Goal: Task Accomplishment & Management: Use online tool/utility

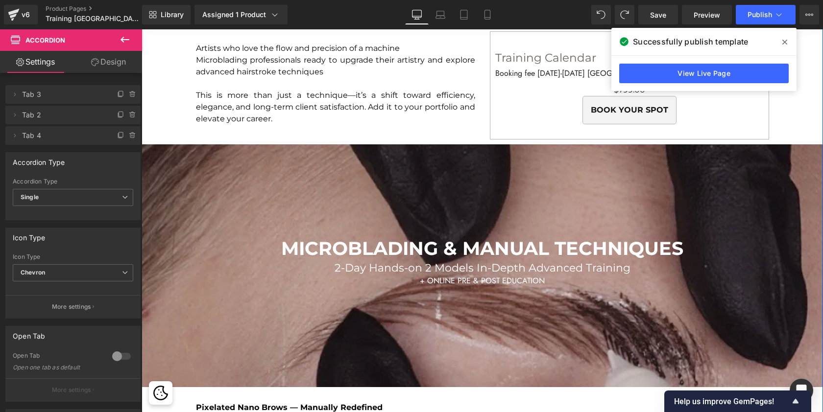
scroll to position [1303, 0]
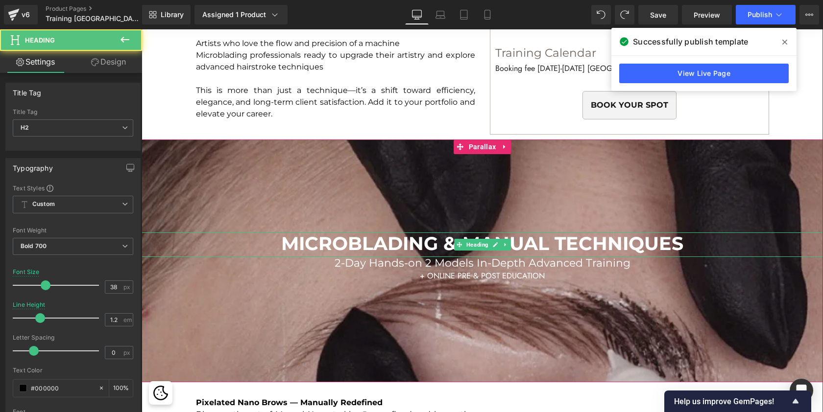
click at [281, 243] on span "MICROBLADING & MANUAL TECHNIQUES" at bounding box center [482, 243] width 402 height 23
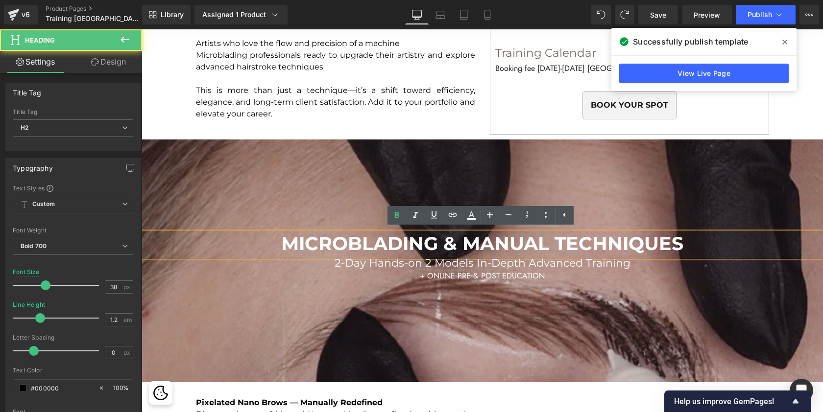
click at [281, 243] on span "MICROBLADING & MANUAL TECHNIQUES" at bounding box center [482, 243] width 402 height 23
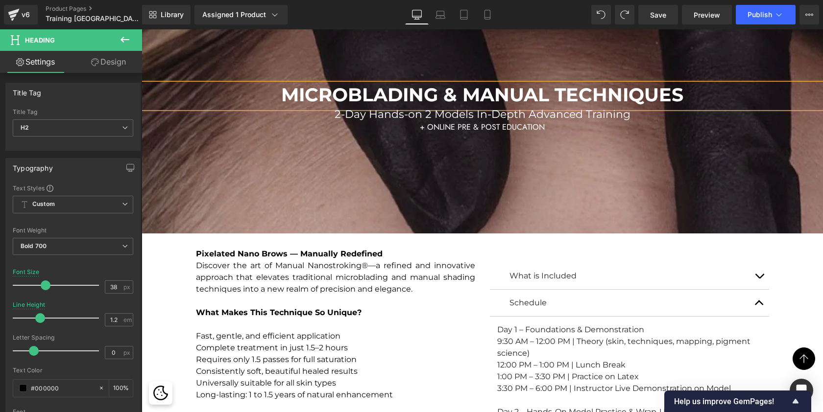
scroll to position [1494, 0]
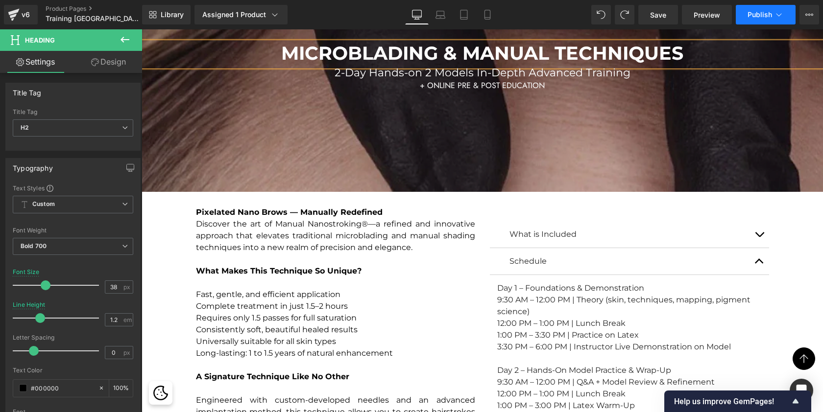
click at [761, 12] on span "Publish" at bounding box center [759, 15] width 24 height 8
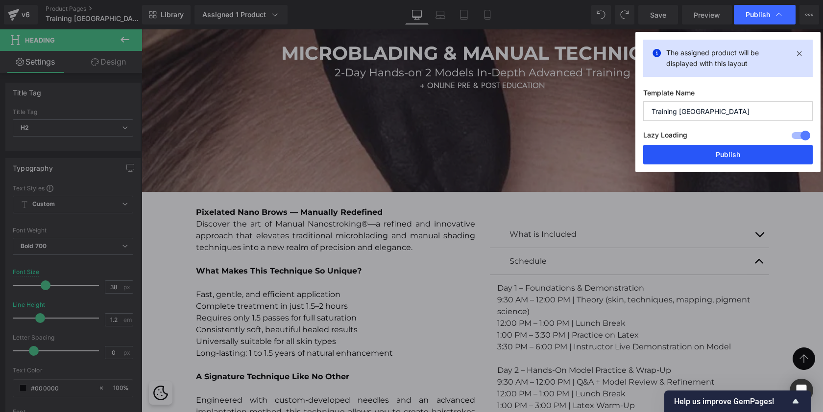
click at [684, 164] on button "Publish" at bounding box center [727, 155] width 169 height 20
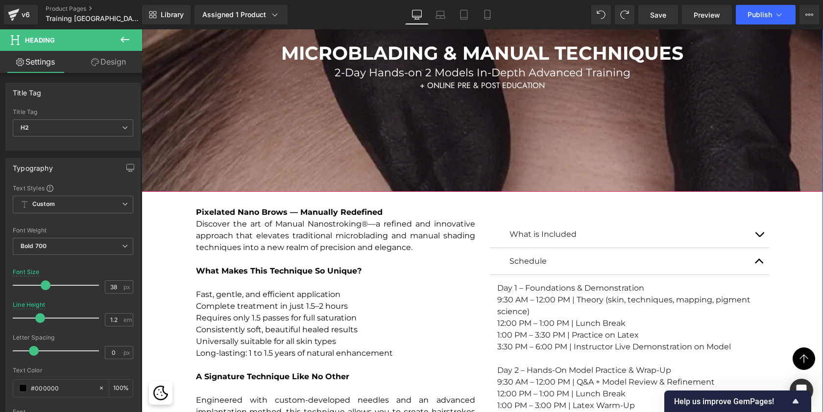
scroll to position [1480, 0]
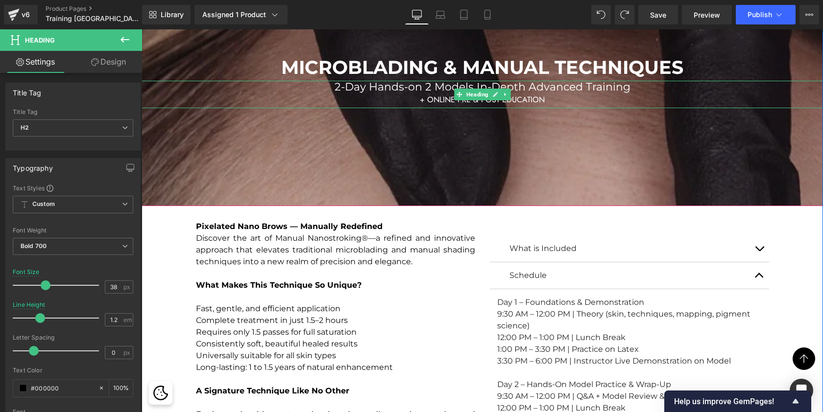
click at [369, 89] on span "2-Day Hands-on 2 Models In-Depth Advanced Training" at bounding box center [482, 86] width 296 height 13
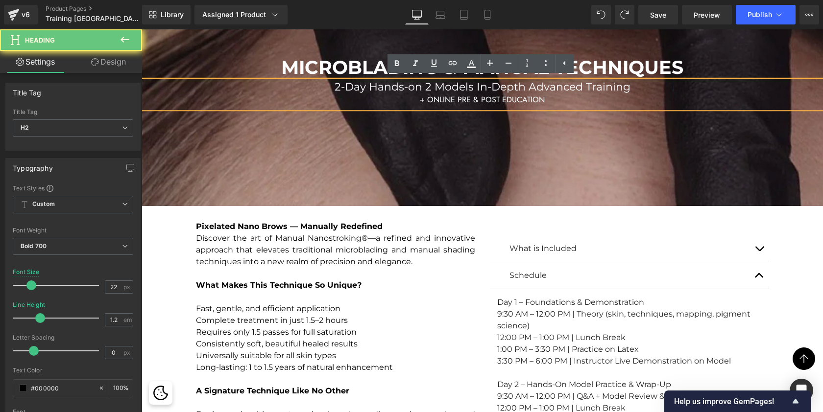
click at [349, 84] on span "2-Day Hands-on 2 Models In-Depth Advanced Training" at bounding box center [482, 86] width 296 height 13
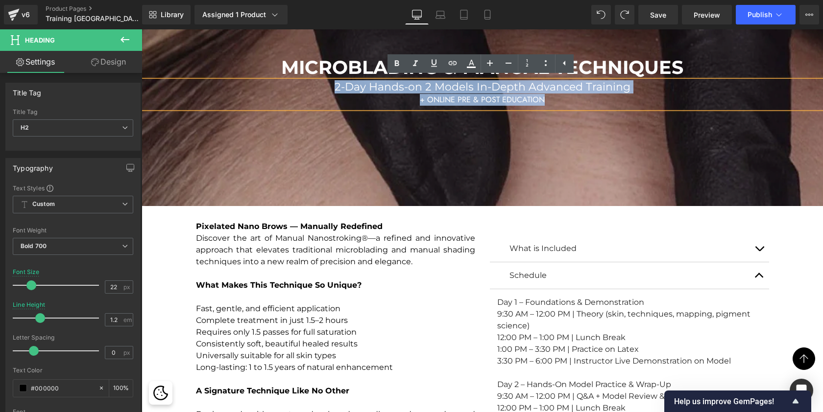
drag, startPoint x: 330, startPoint y: 83, endPoint x: 583, endPoint y: 97, distance: 252.5
click at [583, 97] on div "2-Day Hands-on 2 Models In-Depth Advanced Training + ONLINE PRE & POST EDUCATION" at bounding box center [481, 94] width 681 height 27
copy div "2-Day Hands-on 2 Models In-Depth Advanced Training + ONLINE PRE & POST EDUCATION"
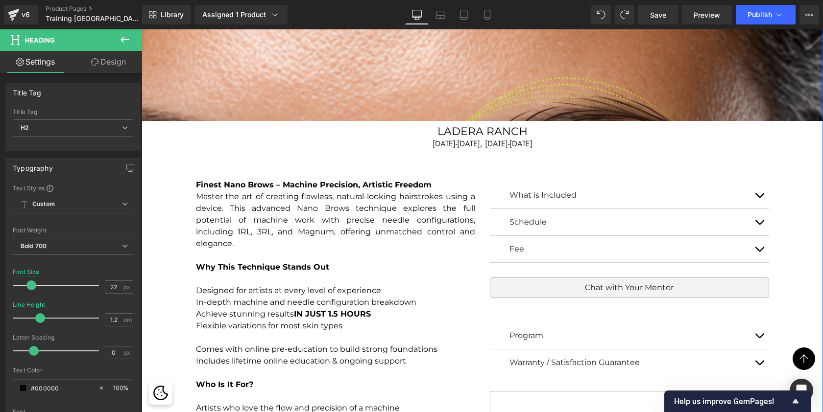
scroll to position [939, 0]
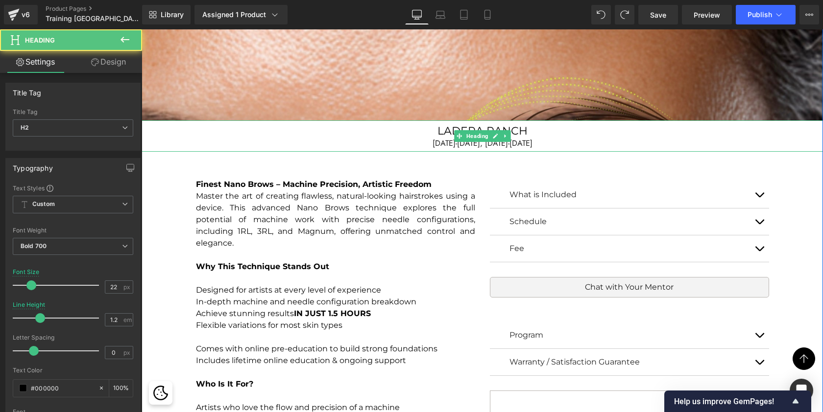
click at [439, 142] on span "[DATE]-[DATE], [DATE]-[DATE]" at bounding box center [482, 143] width 100 height 11
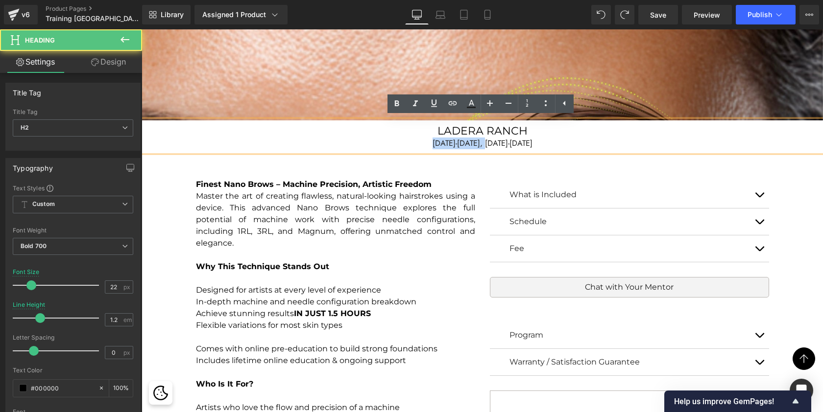
drag, startPoint x: 485, startPoint y: 143, endPoint x: 424, endPoint y: 141, distance: 60.8
click at [432, 141] on span "[DATE]-[DATE], [DATE]-[DATE]" at bounding box center [482, 143] width 100 height 11
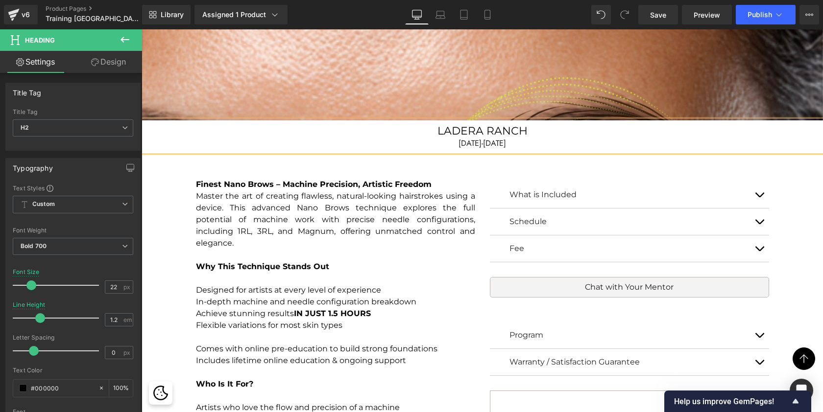
click at [489, 141] on span "[DATE]-[DATE]" at bounding box center [481, 143] width 47 height 11
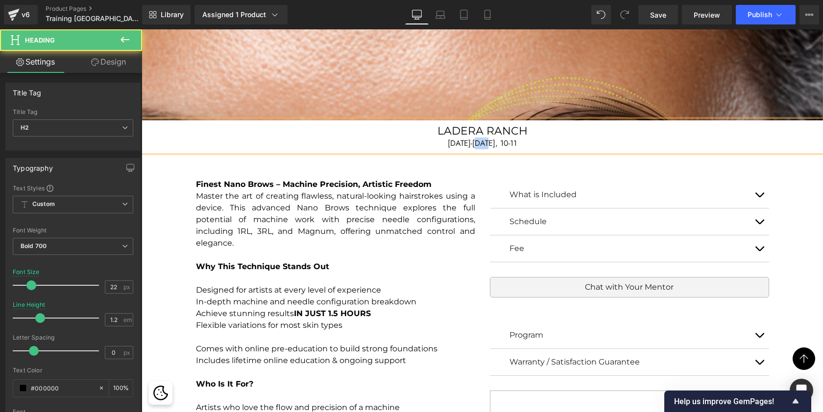
drag, startPoint x: 491, startPoint y: 143, endPoint x: 483, endPoint y: 142, distance: 7.9
click at [483, 142] on span "[DATE]-[DATE], 10-11" at bounding box center [481, 143] width 69 height 11
click at [517, 143] on div "[DATE]-[DATE]" at bounding box center [481, 144] width 681 height 12
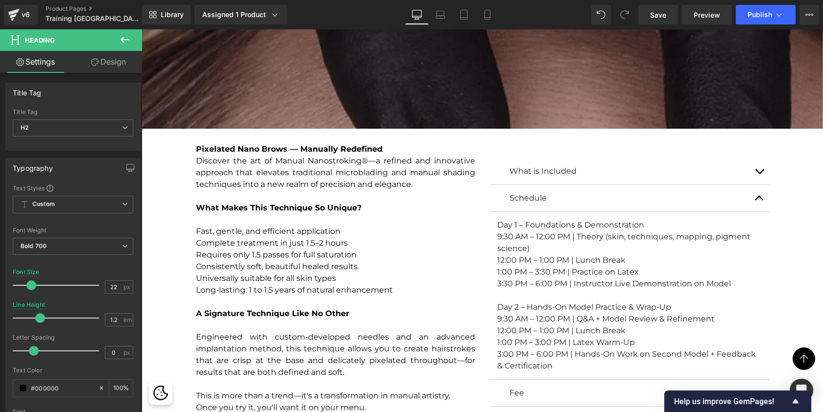
scroll to position [1564, 0]
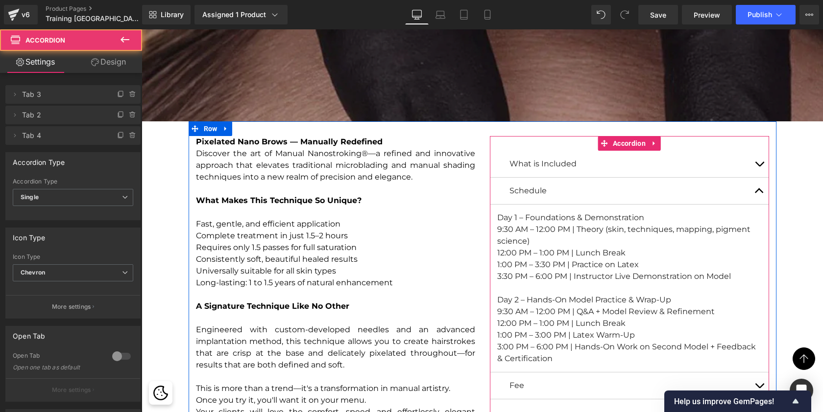
click at [754, 184] on button "button" at bounding box center [759, 191] width 20 height 26
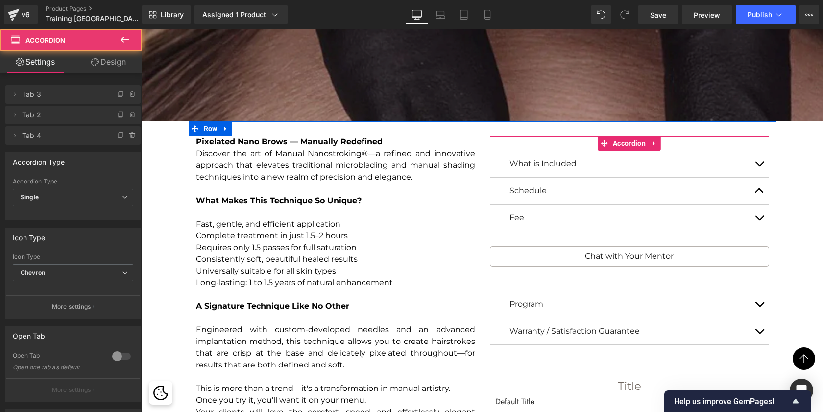
scroll to position [5609, 677]
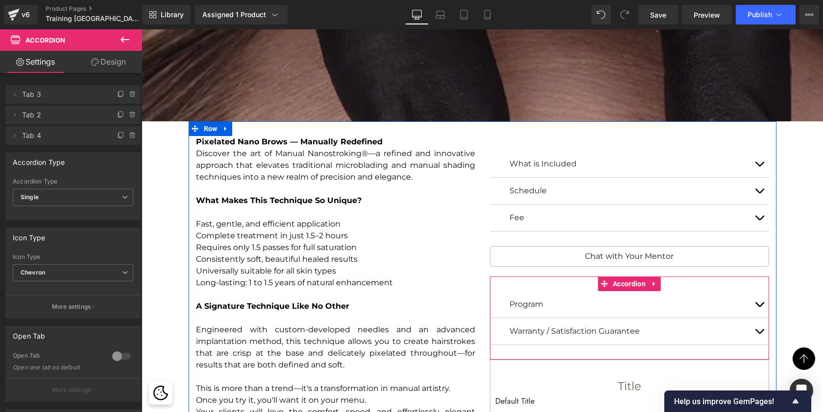
click at [761, 300] on button "button" at bounding box center [759, 304] width 20 height 26
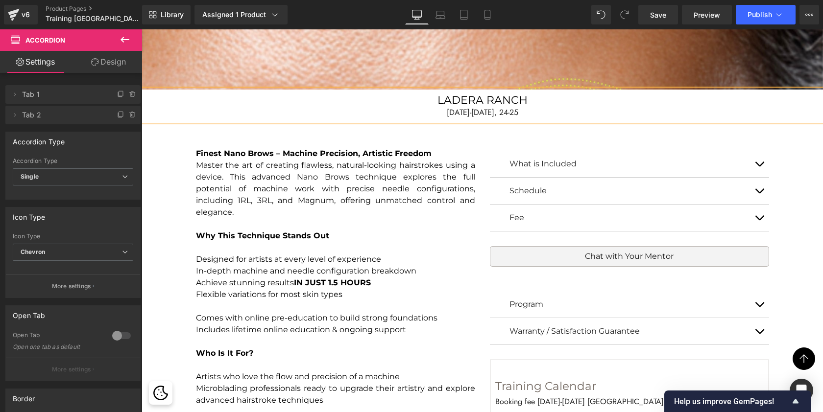
scroll to position [983, 0]
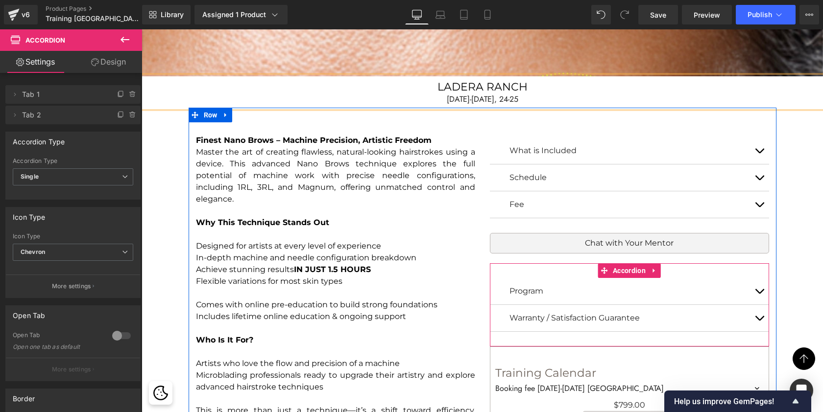
click at [756, 290] on button "button" at bounding box center [759, 291] width 20 height 26
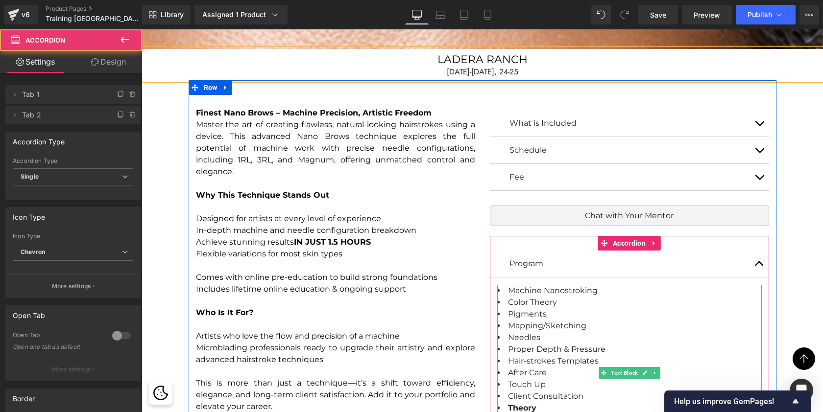
scroll to position [1011, 0]
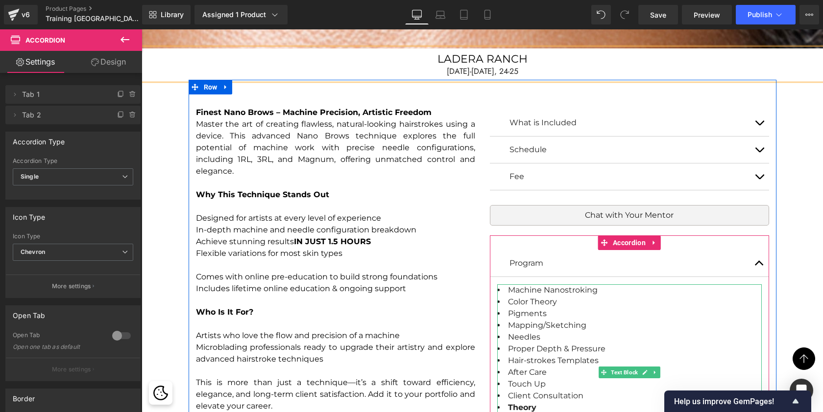
click at [594, 286] on li "Machine Nanostroking" at bounding box center [629, 290] width 264 height 12
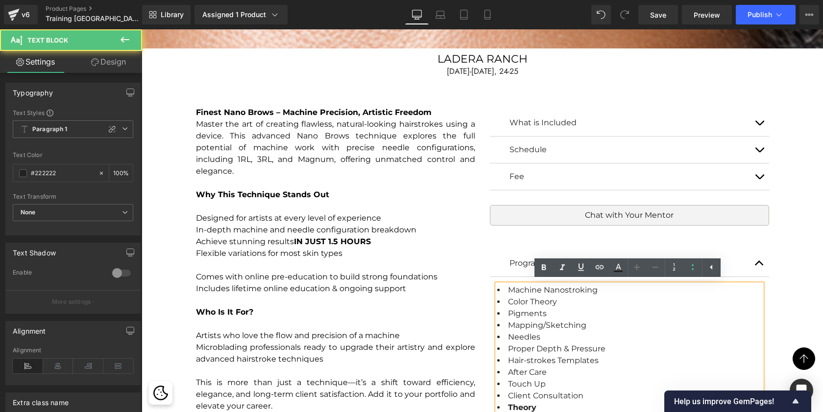
scroll to position [6040, 677]
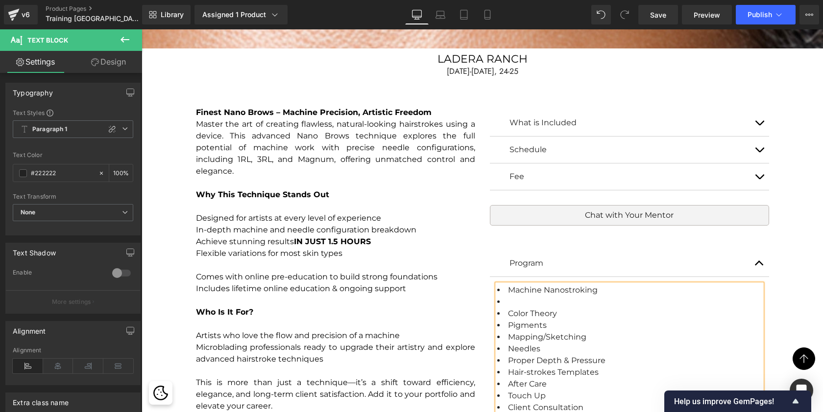
click at [545, 301] on li at bounding box center [629, 302] width 264 height 12
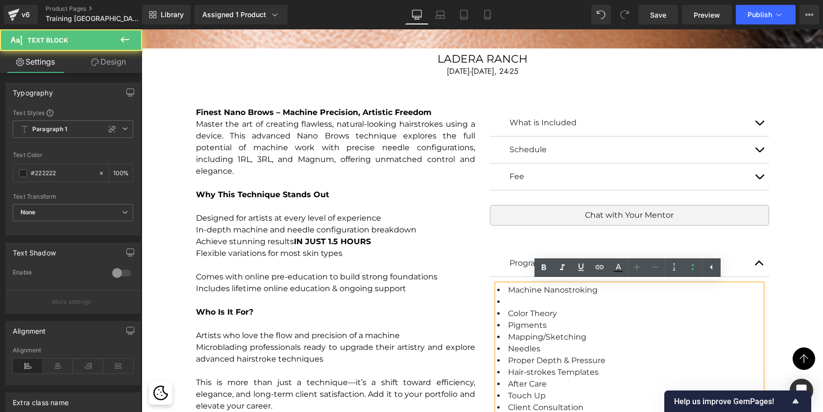
click at [534, 294] on li "Machine Nanostroking" at bounding box center [629, 290] width 264 height 12
click at [510, 299] on li at bounding box center [629, 302] width 264 height 12
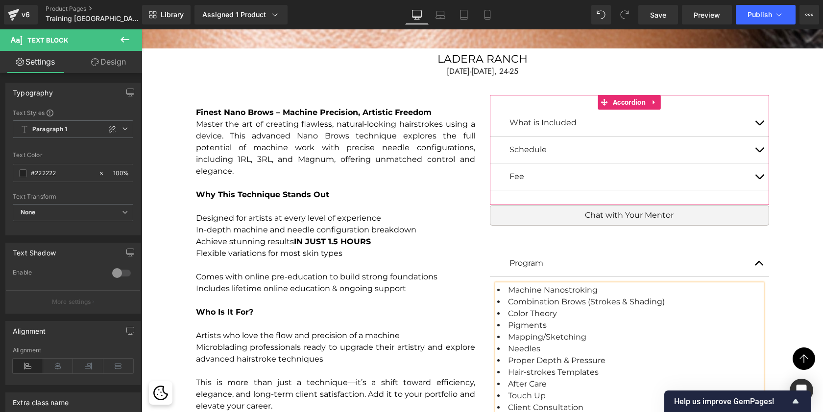
click at [754, 124] on button "button" at bounding box center [759, 123] width 20 height 26
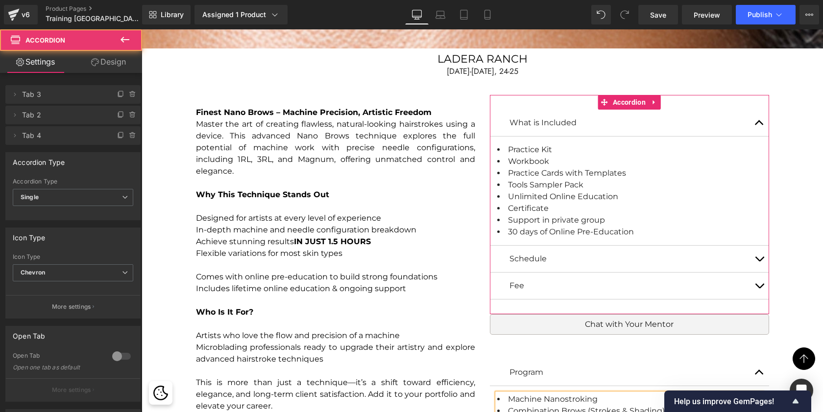
scroll to position [6149, 677]
click at [754, 124] on button "button" at bounding box center [759, 123] width 20 height 26
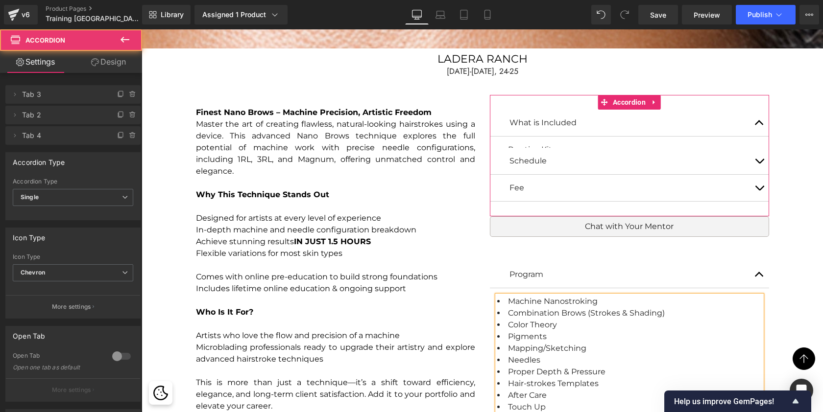
scroll to position [6039, 677]
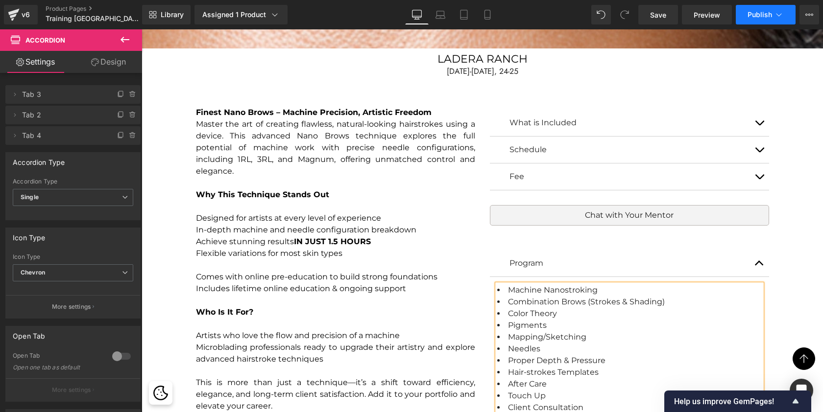
click at [769, 15] on span "Publish" at bounding box center [759, 15] width 24 height 8
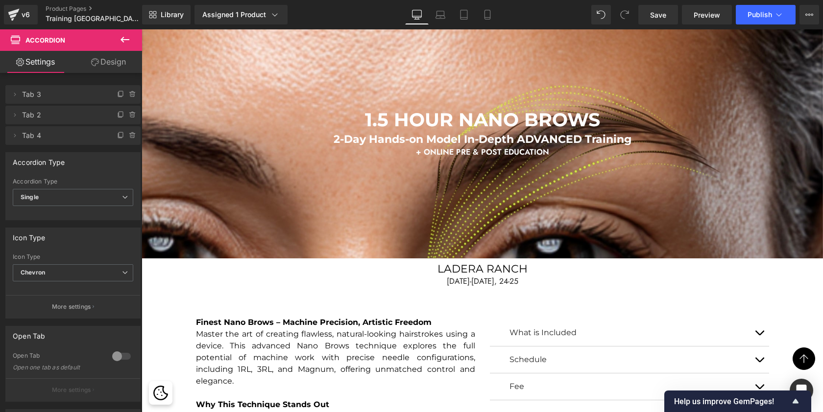
scroll to position [797, 0]
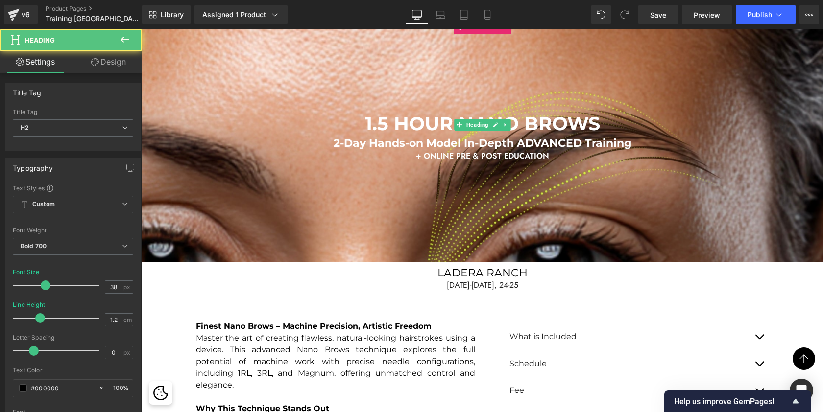
click at [595, 121] on span "1.5 HOUR NANO BROWS" at bounding box center [482, 123] width 235 height 23
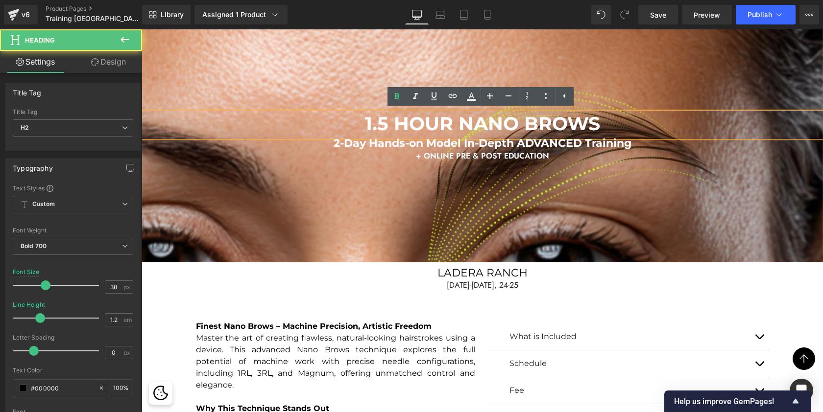
click at [596, 122] on span "1.5 HOUR NANO BROWS" at bounding box center [482, 123] width 235 height 23
click at [596, 121] on span "1.5 HOUR NANO BROWS" at bounding box center [482, 123] width 235 height 23
click at [586, 126] on span "1.5 HOUR NANO BROWS" at bounding box center [482, 123] width 235 height 23
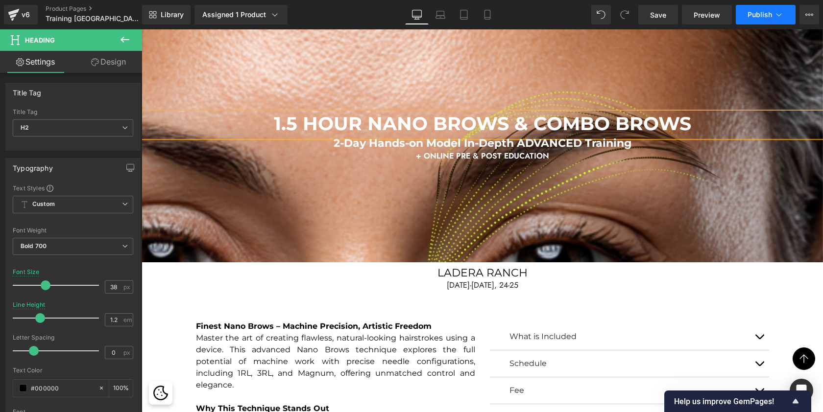
click at [762, 13] on span "Publish" at bounding box center [759, 15] width 24 height 8
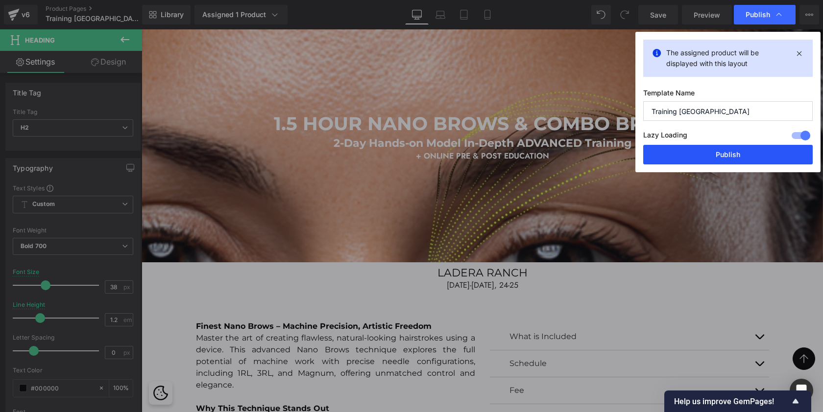
click at [685, 155] on button "Publish" at bounding box center [727, 155] width 169 height 20
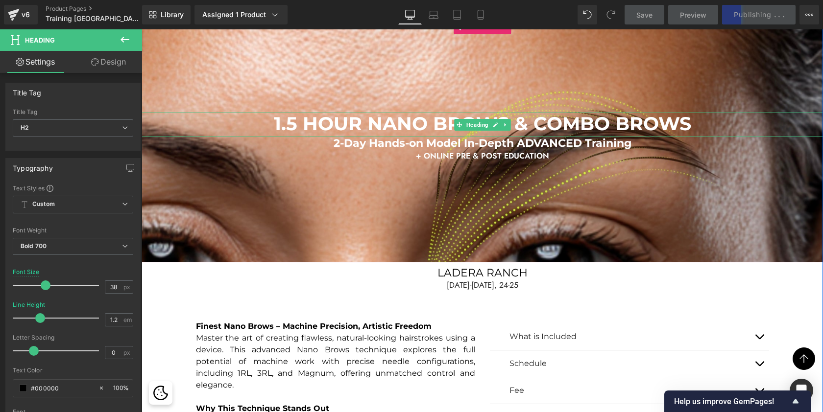
click at [431, 123] on span "1.5 HOUR NANO BROWS & COMBO BROWS" at bounding box center [482, 123] width 417 height 23
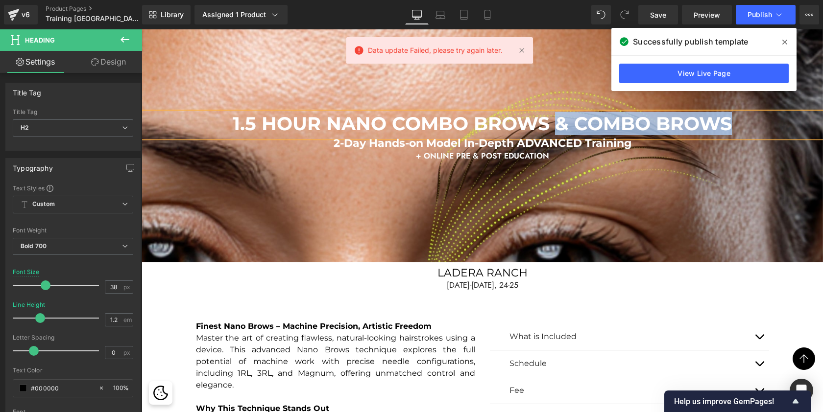
drag, startPoint x: 552, startPoint y: 122, endPoint x: 734, endPoint y: 119, distance: 181.7
click at [734, 119] on h2 "1.5 HOUR NANO COMBO BROWS & COMBO BROWS" at bounding box center [481, 124] width 681 height 23
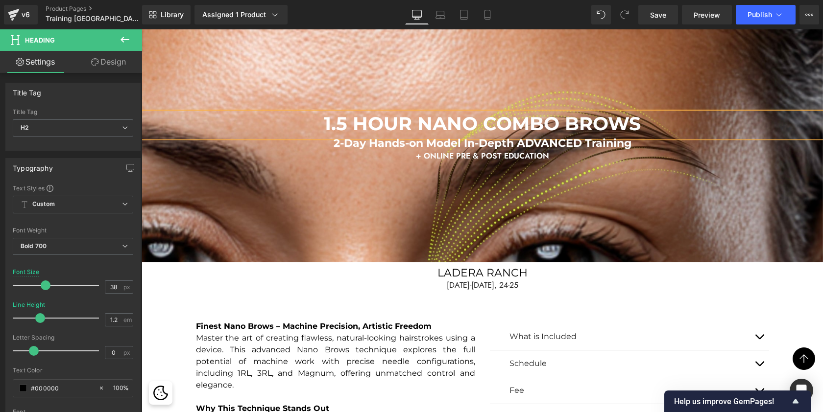
click at [406, 116] on span "1.5 HOUR NANO COMBO BROWS" at bounding box center [482, 123] width 317 height 23
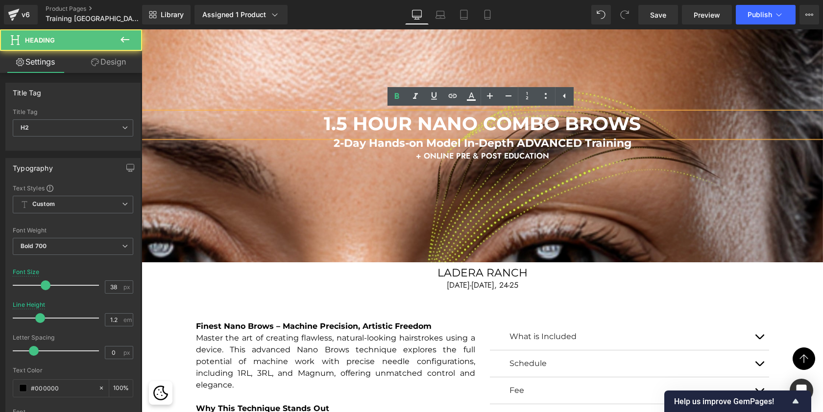
click at [413, 126] on span "1.5 HOUR NANO COMBO BROWS" at bounding box center [482, 123] width 317 height 23
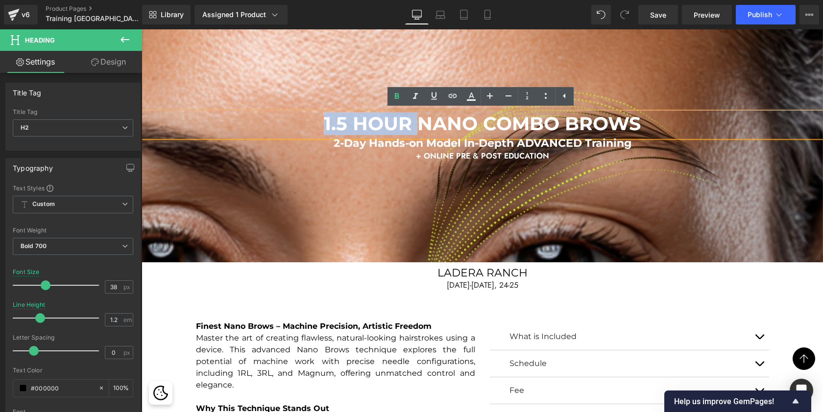
drag, startPoint x: 415, startPoint y: 124, endPoint x: 323, endPoint y: 122, distance: 92.1
click at [324, 122] on span "1.5 HOUR NANO COMBO BROWS" at bounding box center [482, 123] width 317 height 23
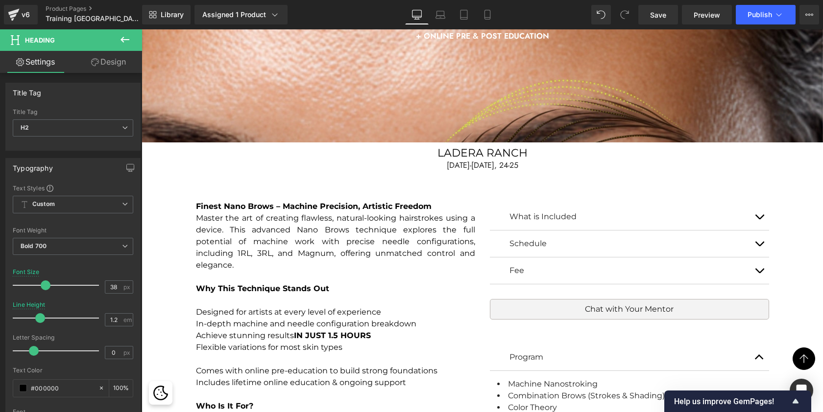
scroll to position [918, 0]
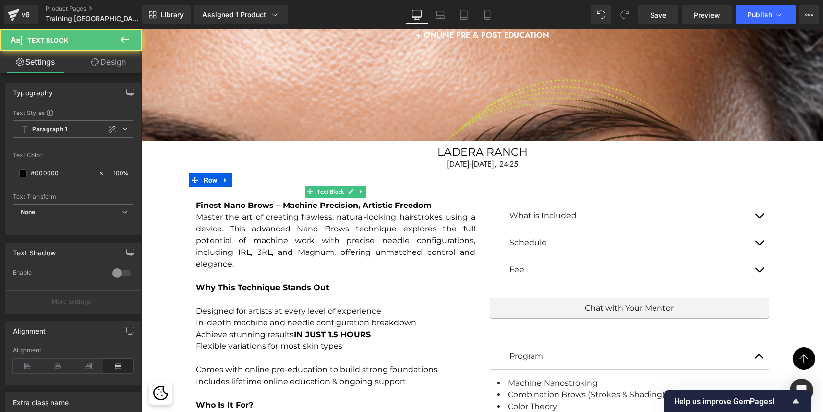
click at [272, 329] on p "Achieve stunning results IN JUST 1.5 HOURS" at bounding box center [335, 335] width 279 height 12
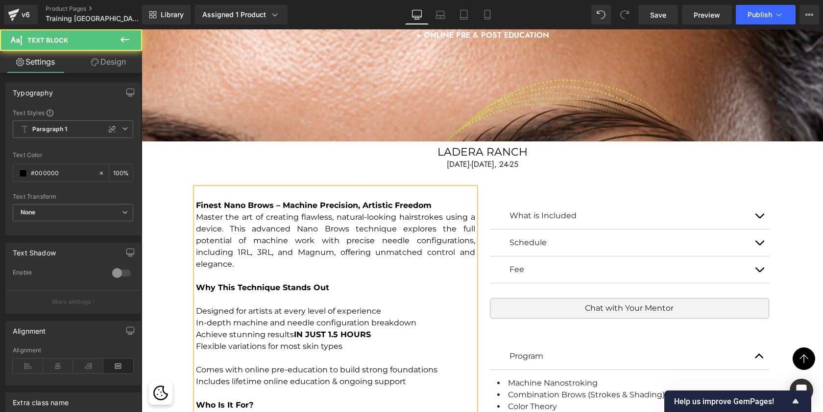
click at [272, 329] on p "Achieve stunning results IN JUST 1.5 HOURS" at bounding box center [335, 335] width 279 height 12
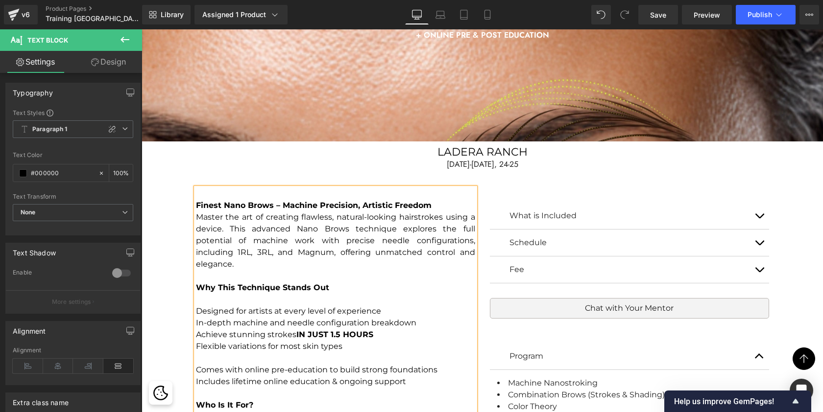
click at [374, 329] on p "Achieve stunning strokes IN JUST 1.5 HOURS" at bounding box center [335, 335] width 279 height 12
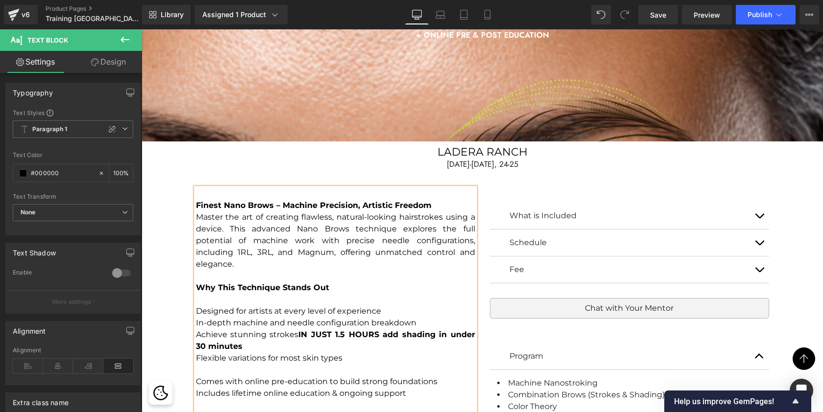
click at [378, 330] on strong "IN JUST 1.5 HOURS add shading in under 30 minutes" at bounding box center [335, 340] width 279 height 21
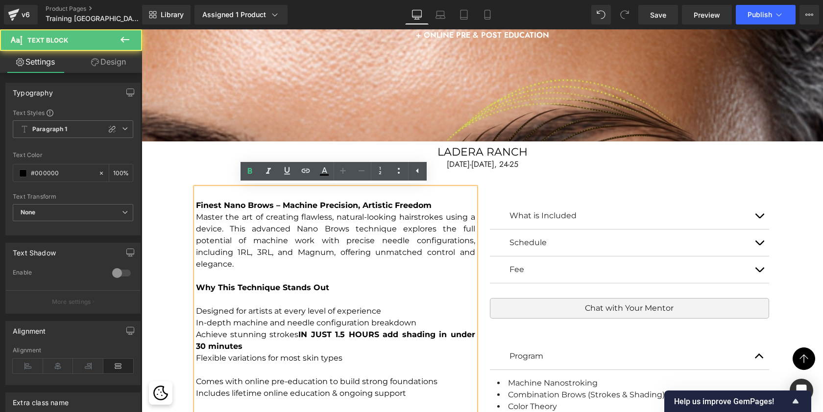
click at [378, 330] on strong "IN JUST 1.5 HOURS add shading in under 30 minutes" at bounding box center [335, 340] width 279 height 21
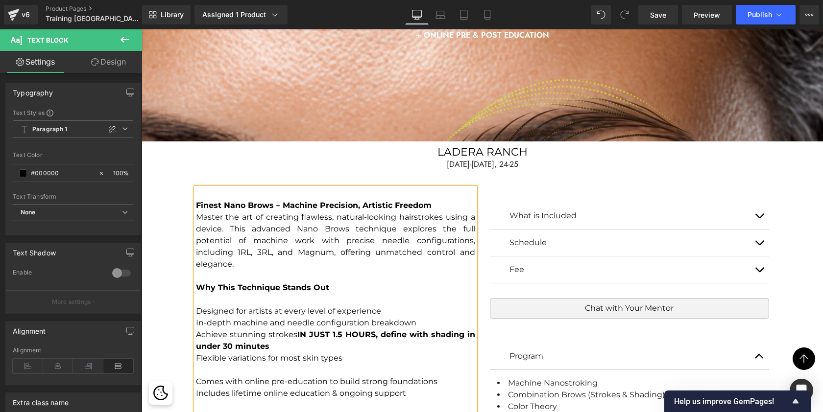
click at [393, 330] on strong "IN JUST 1.5 HOURS, define with shading in under 30 minutes" at bounding box center [335, 340] width 279 height 21
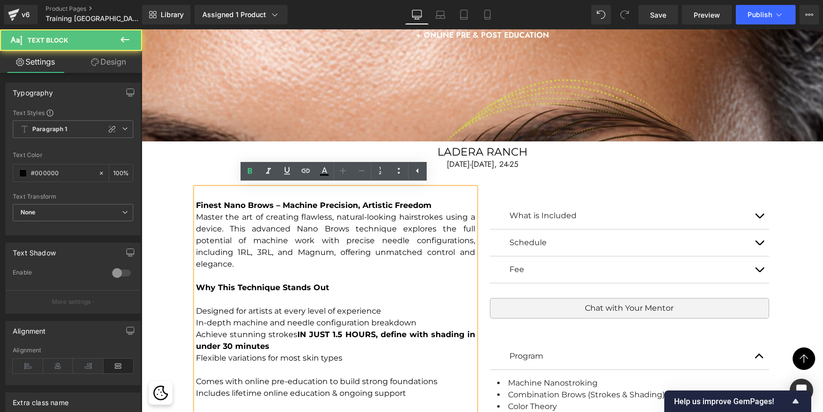
click at [393, 330] on strong "IN JUST 1.5 HOURS, define with shading in under 30 minutes" at bounding box center [335, 340] width 279 height 21
click at [403, 317] on p "In-depth machine and needle configuration breakdown" at bounding box center [335, 323] width 279 height 12
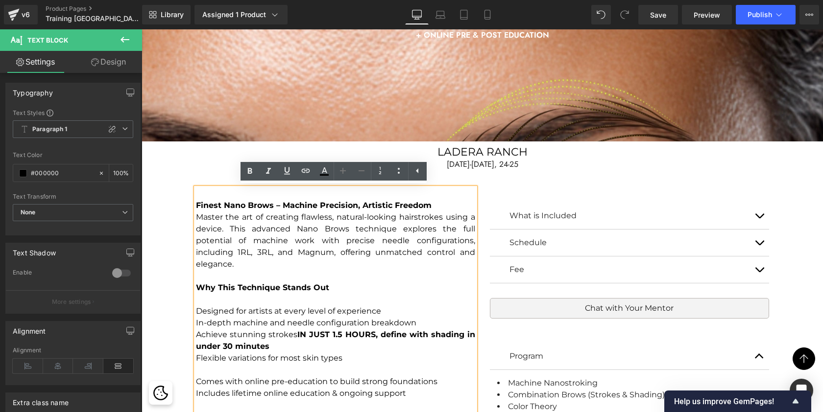
click at [378, 330] on strong "IN JUST 1.5 HOURS, define with shading in under 30 minutes" at bounding box center [335, 340] width 279 height 21
drag, startPoint x: 378, startPoint y: 320, endPoint x: 460, endPoint y: 322, distance: 81.8
click at [460, 330] on strong "IN JUST 1.5 HOURS, define with shading in under 30 minutes" at bounding box center [335, 340] width 279 height 21
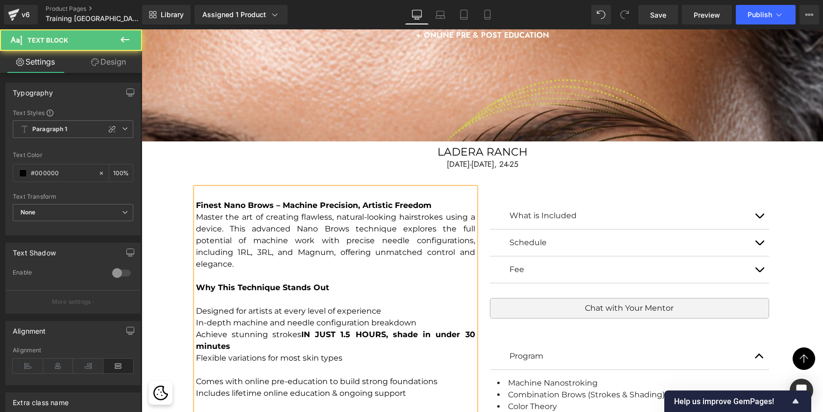
click at [391, 330] on strong "IN JUST 1.5 HOURS, shade in under 30 minutes" at bounding box center [335, 340] width 279 height 21
click at [395, 330] on strong "IN JUST 1.5 HOURS, softly shade in under 30 minutes" at bounding box center [335, 340] width 279 height 21
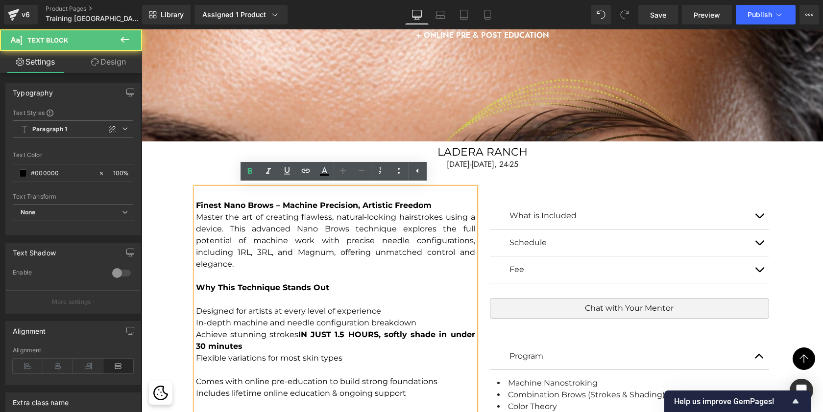
click at [390, 353] on p "Flexible variations for most skin types" at bounding box center [335, 359] width 279 height 12
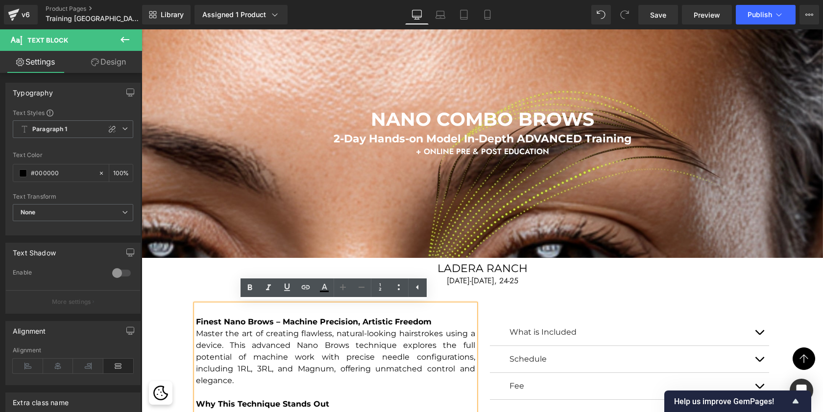
scroll to position [803, 0]
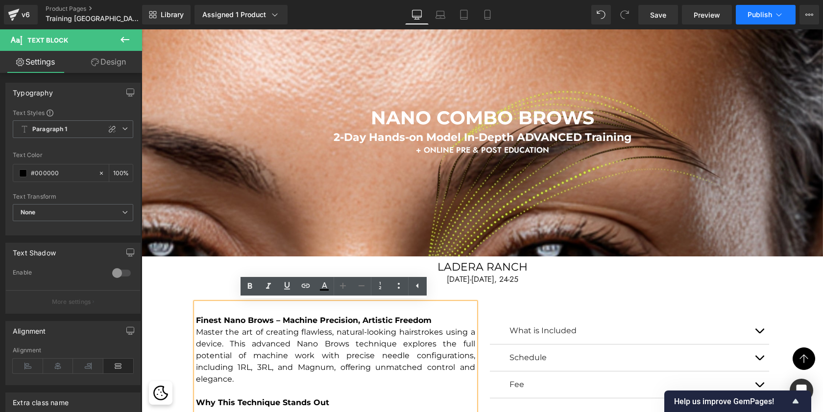
click at [766, 12] on span "Publish" at bounding box center [759, 15] width 24 height 8
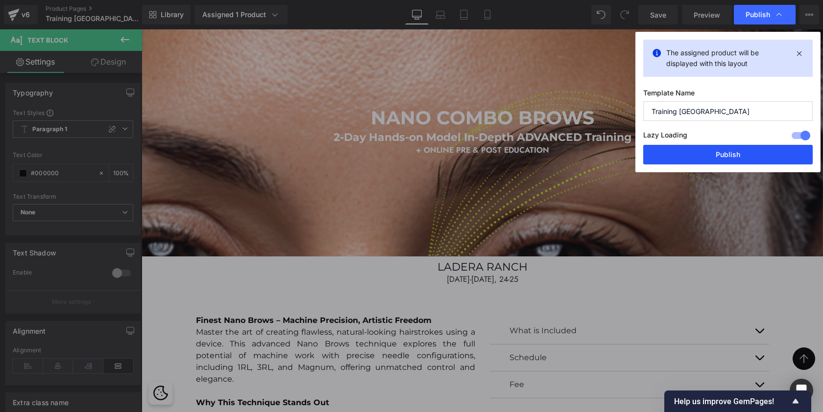
click at [713, 155] on button "Publish" at bounding box center [727, 155] width 169 height 20
